Goal: Navigation & Orientation: Find specific page/section

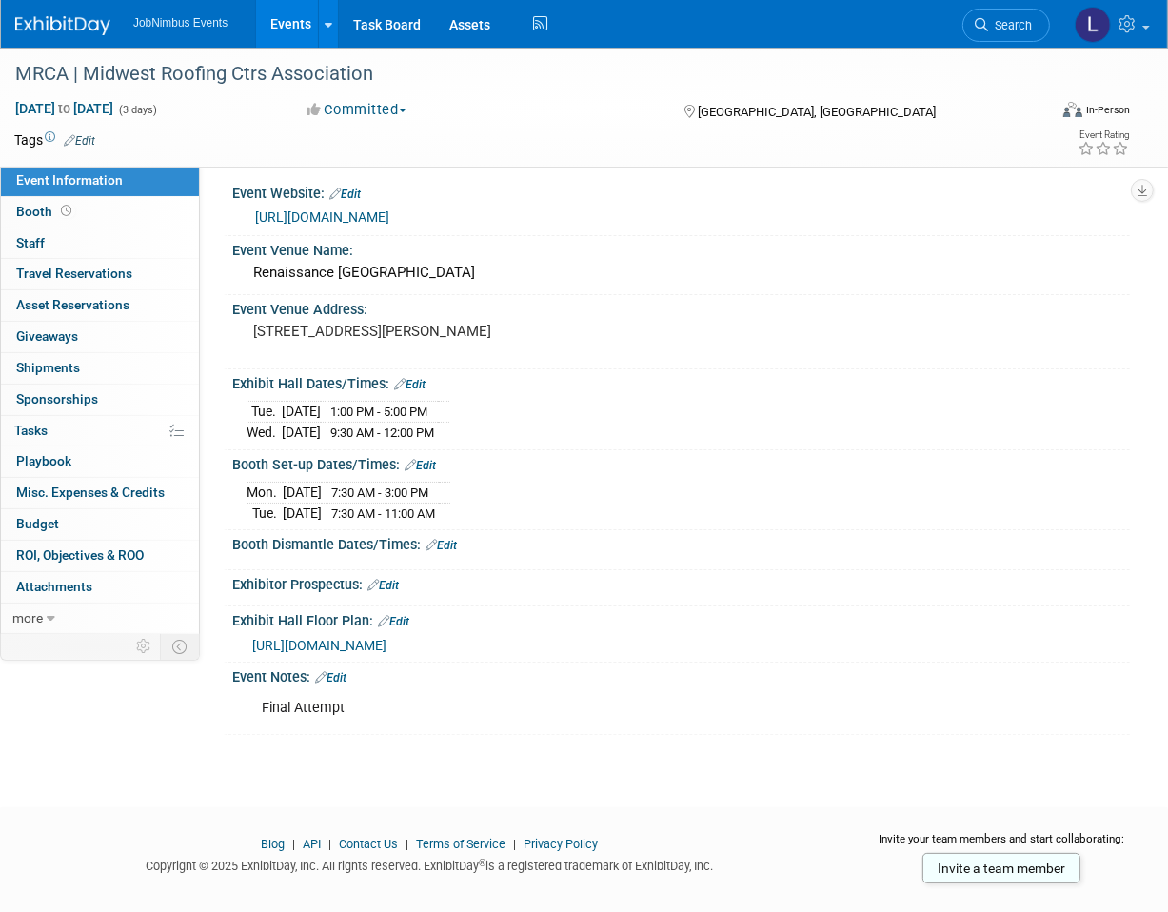
click at [275, 28] on link "Events" at bounding box center [290, 24] width 69 height 48
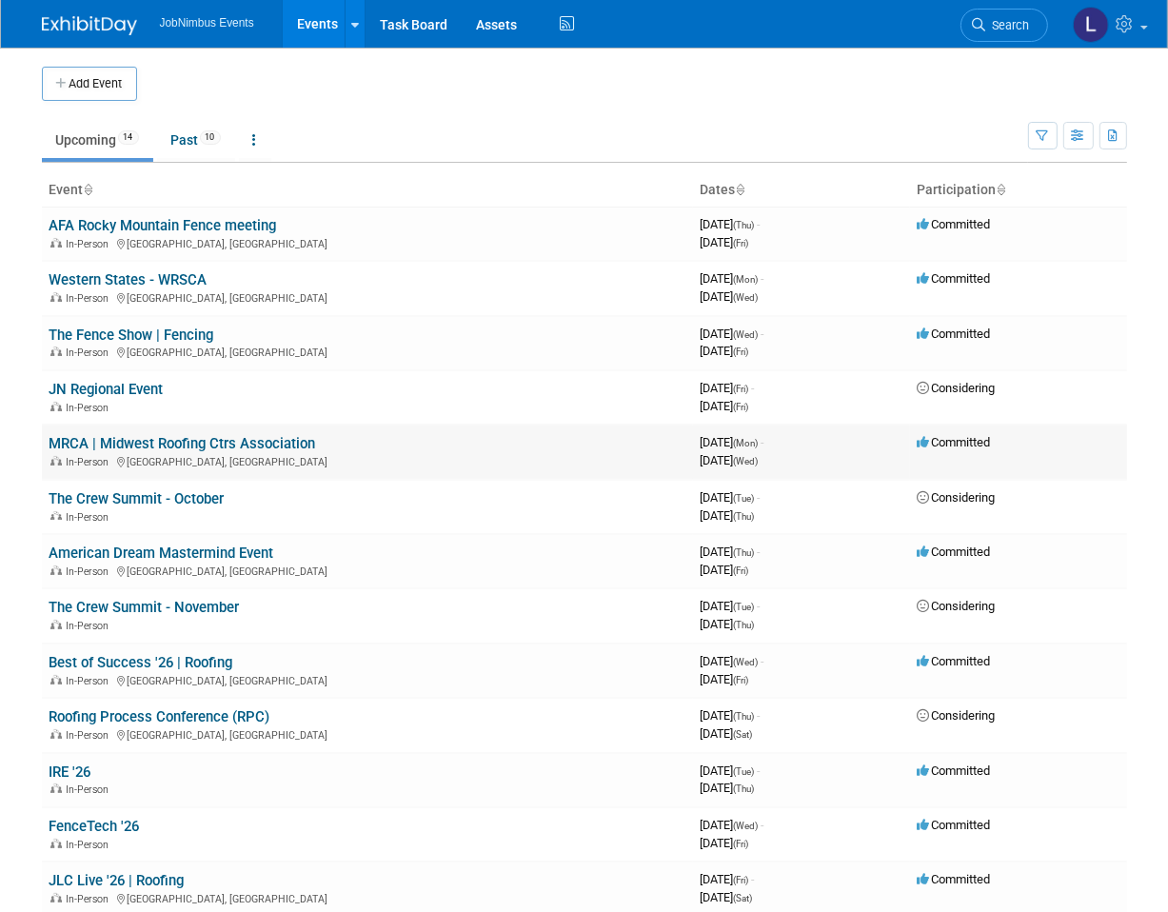
click at [173, 438] on link "MRCA | Midwest Roofing Ctrs Association" at bounding box center [182, 443] width 266 height 17
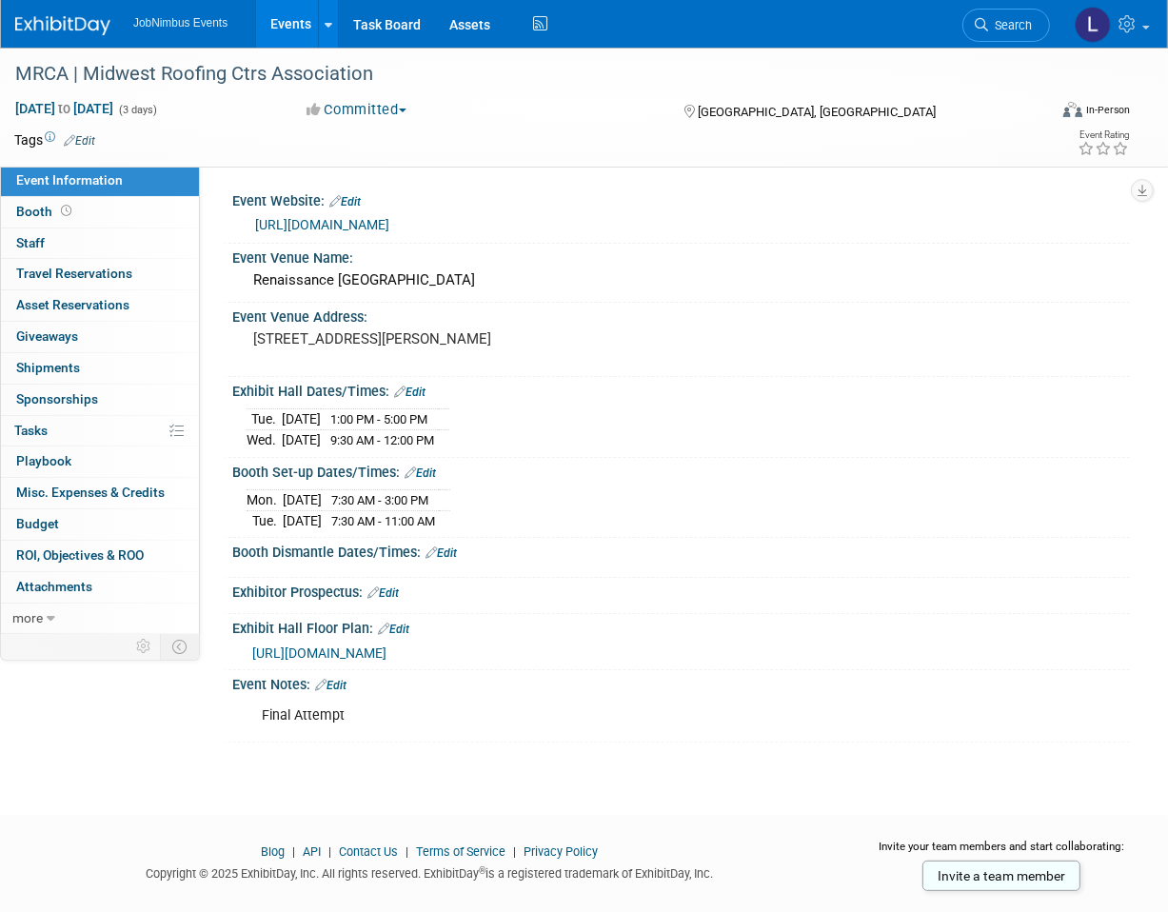
click at [995, 137] on div "Event Rating" at bounding box center [1048, 144] width 190 height 33
click at [918, 112] on div "[GEOGRAPHIC_DATA], [GEOGRAPHIC_DATA]" at bounding box center [810, 110] width 258 height 23
